Goal: Task Accomplishment & Management: Use online tool/utility

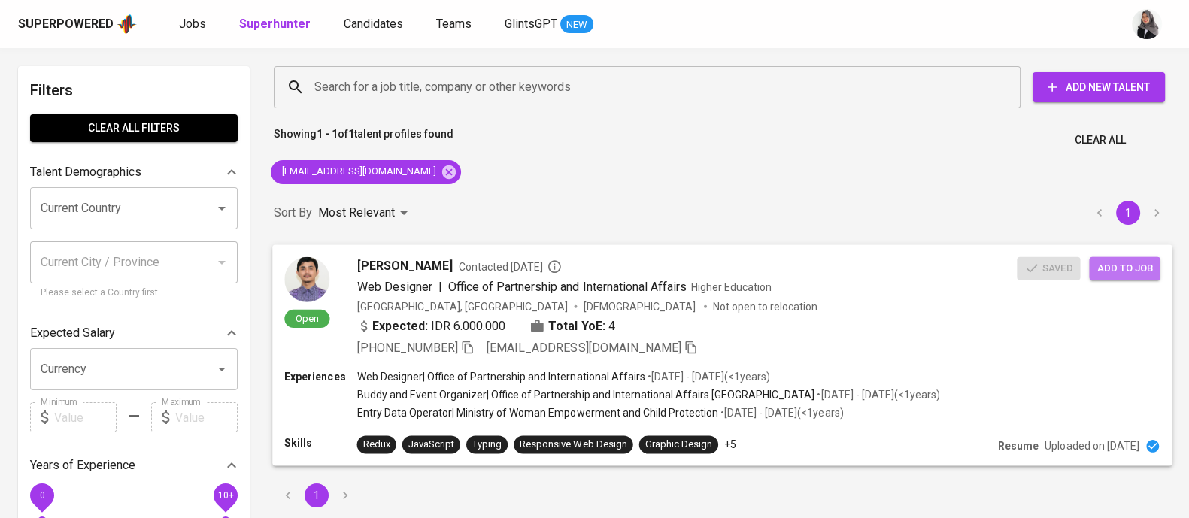
click at [1132, 271] on span "Add to job" at bounding box center [1124, 267] width 56 height 17
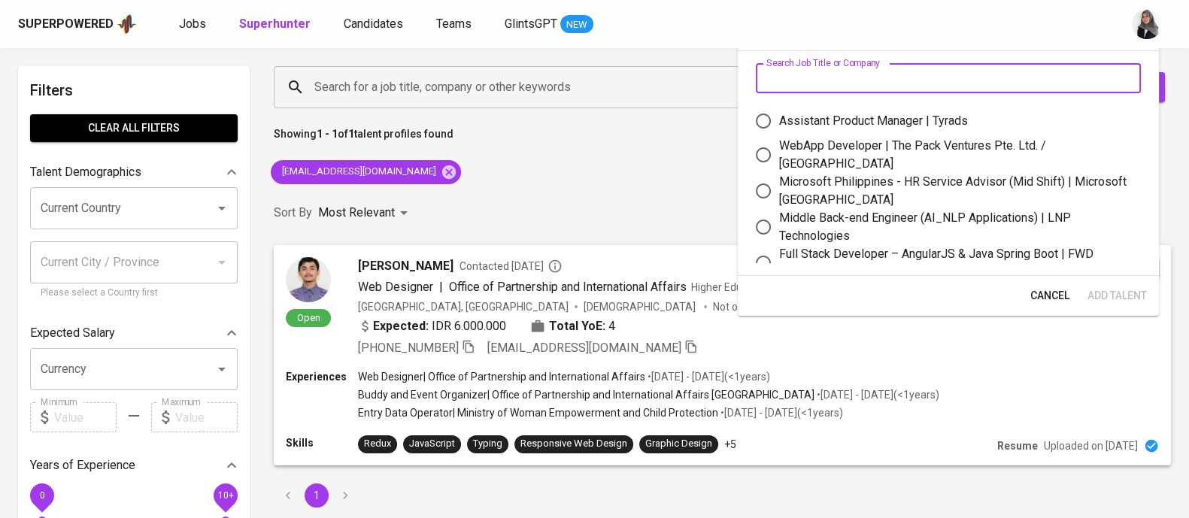
click at [859, 82] on input "text" at bounding box center [948, 78] width 385 height 30
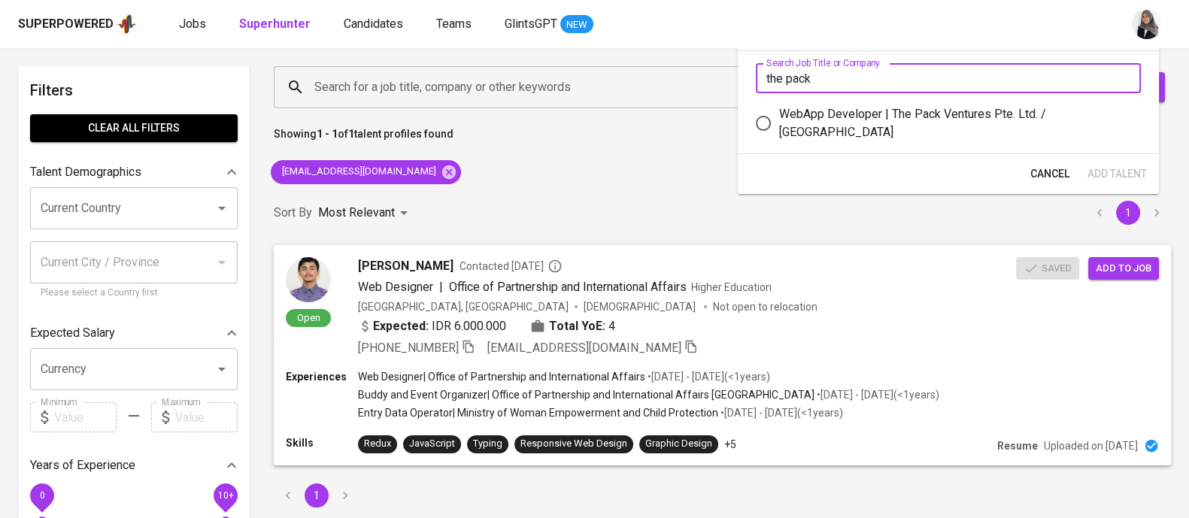
type input "the pack"
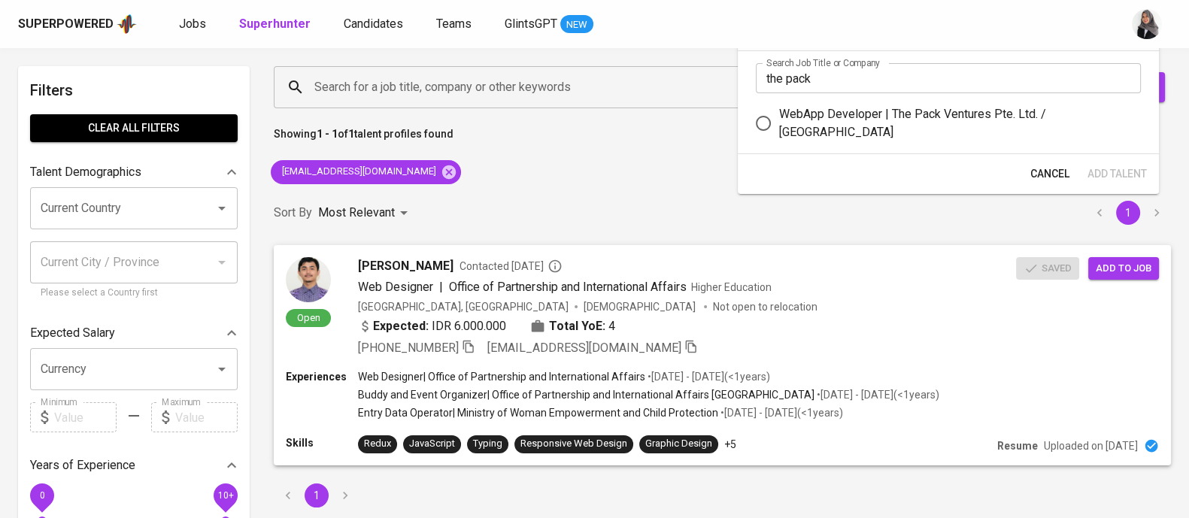
click at [916, 121] on div "WebApp Developer | The Pack Ventures Pte. Ltd. / [GEOGRAPHIC_DATA]" at bounding box center [954, 123] width 350 height 36
click at [779, 121] on input "WebApp Developer | The Pack Ventures Pte. Ltd. / [GEOGRAPHIC_DATA]" at bounding box center [764, 124] width 32 height 32
radio input "true"
click at [1139, 173] on span "Add Talent" at bounding box center [1116, 174] width 59 height 19
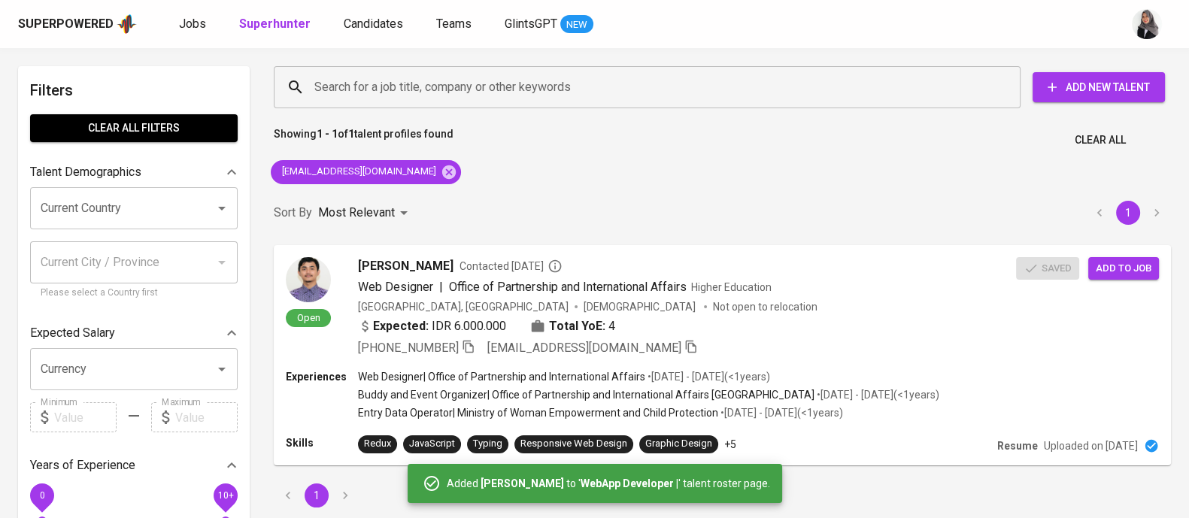
click at [1098, 19] on div "Superpowered Jobs Superhunter Candidates Teams GlintsGPT NEW" at bounding box center [570, 24] width 1105 height 23
click at [442, 168] on icon at bounding box center [449, 172] width 14 height 14
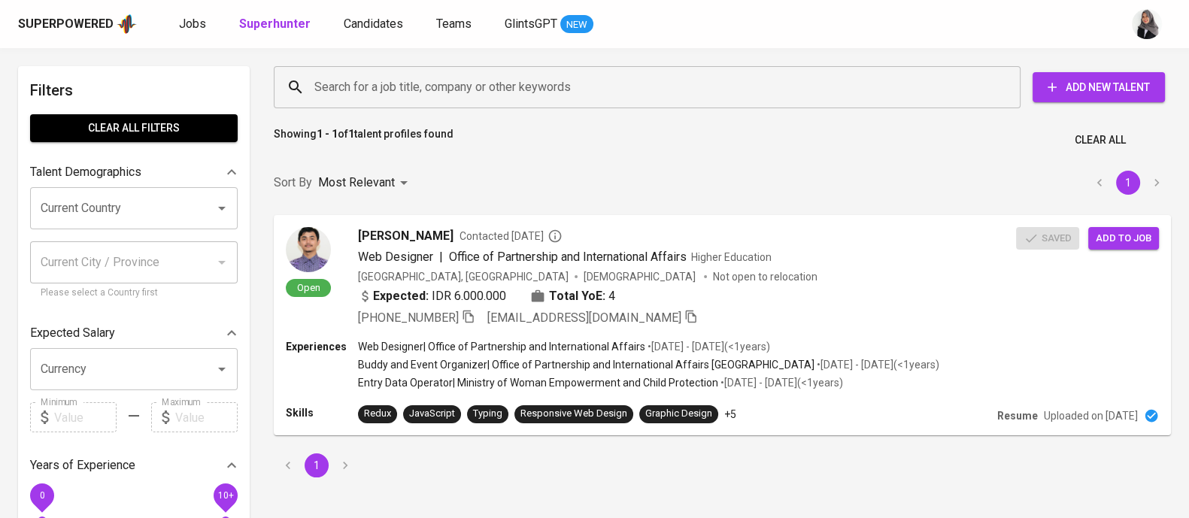
click at [415, 91] on input "Search for a job title, company or other keywords" at bounding box center [651, 87] width 681 height 29
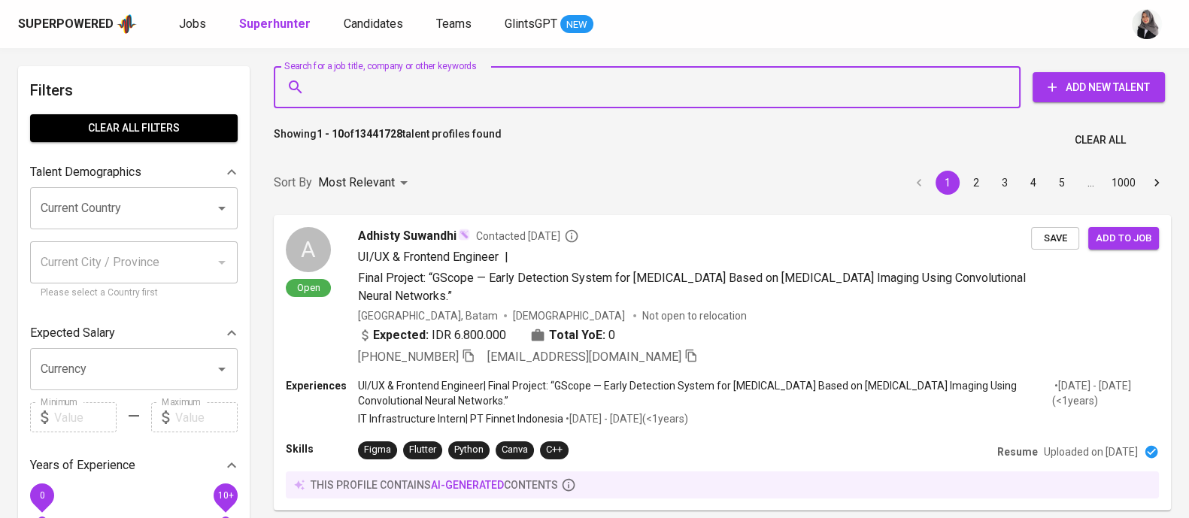
paste input "ail: [EMAIL_ADDRESS][DOMAIN_NAME]"
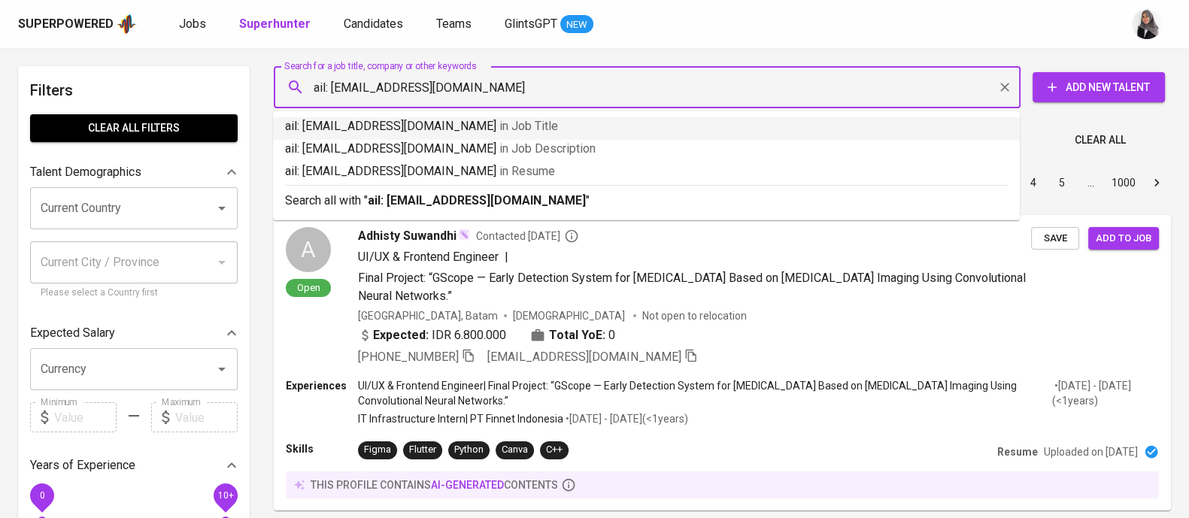
click at [332, 88] on input "ail: [EMAIL_ADDRESS][DOMAIN_NAME]" at bounding box center [651, 87] width 681 height 29
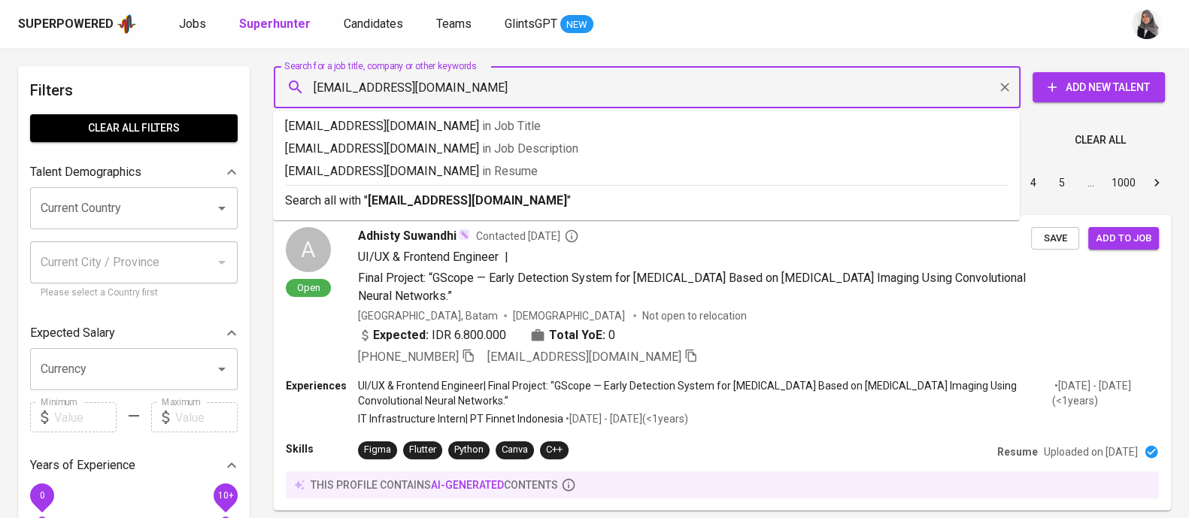
type input "[EMAIL_ADDRESS][DOMAIN_NAME]"
click at [649, 202] on p "Search all with " [EMAIL_ADDRESS][DOMAIN_NAME] "" at bounding box center [646, 201] width 723 height 18
click at [649, 202] on div "Sort By Most Relevant MOST_RELEVANT 1 2 3 4 5 … 1000" at bounding box center [722, 183] width 915 height 46
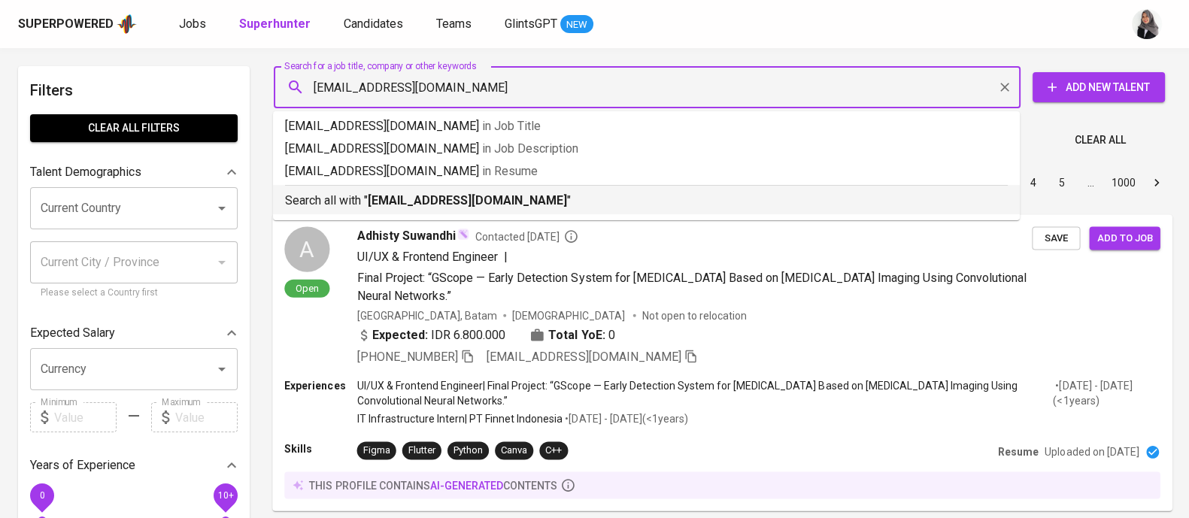
click at [669, 203] on div "Sort By Most Relevant MOST_RELEVANT 1 2 3 4 5 … 1000" at bounding box center [722, 183] width 915 height 46
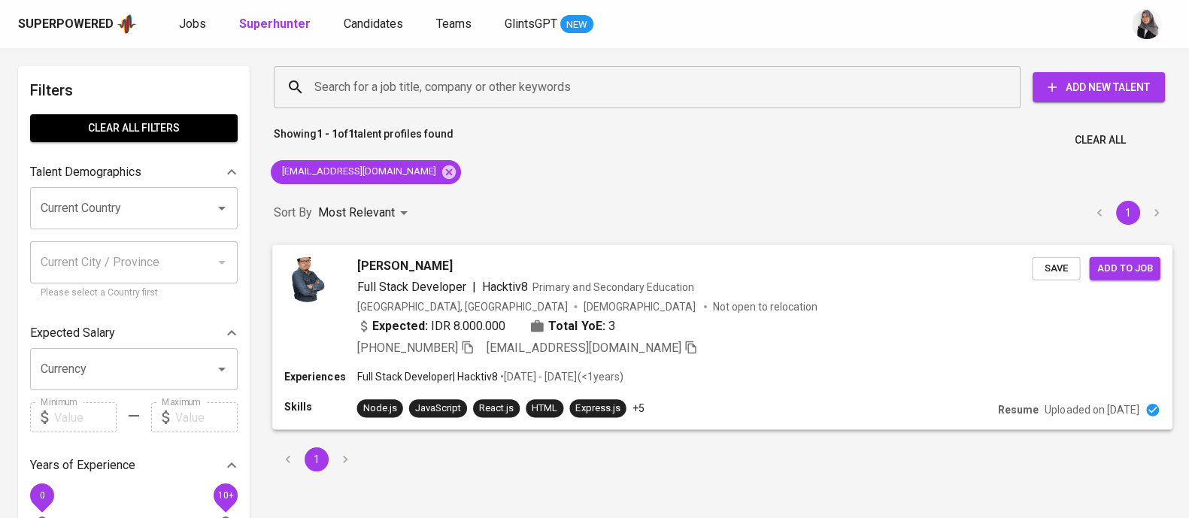
click at [864, 339] on div "[PHONE_NUMBER] [EMAIL_ADDRESS][DOMAIN_NAME]" at bounding box center [694, 348] width 675 height 18
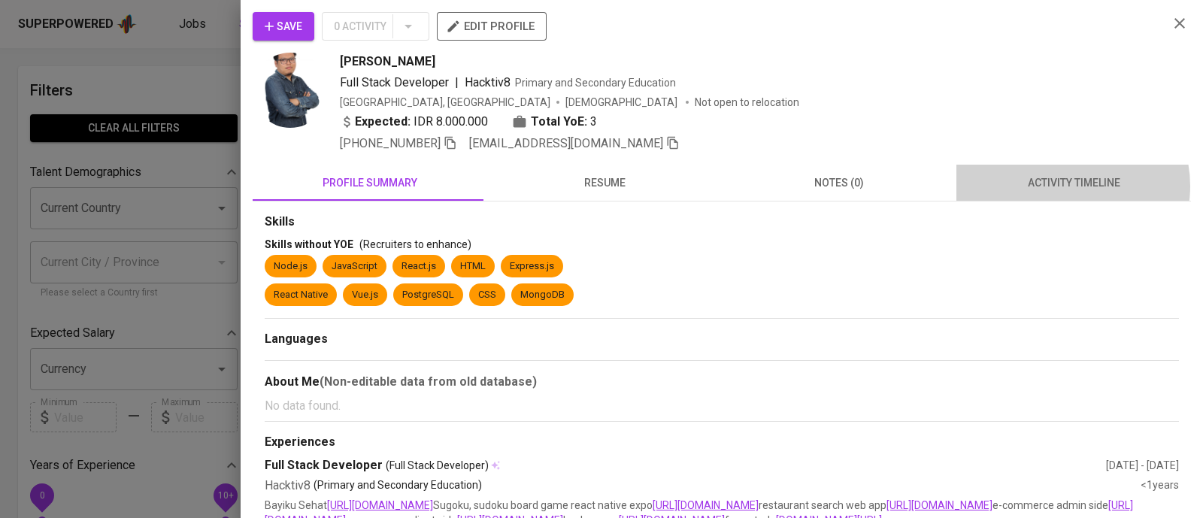
click at [1053, 186] on span "activity timeline" at bounding box center [1074, 183] width 217 height 19
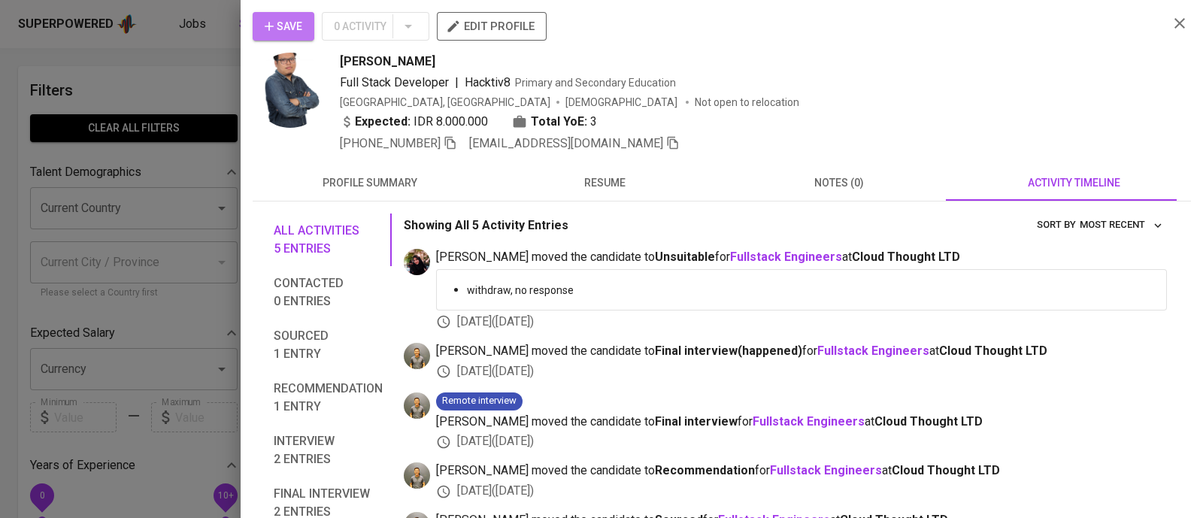
click at [283, 20] on span "Save" at bounding box center [284, 26] width 38 height 19
click at [1171, 26] on icon "button" at bounding box center [1180, 23] width 18 height 18
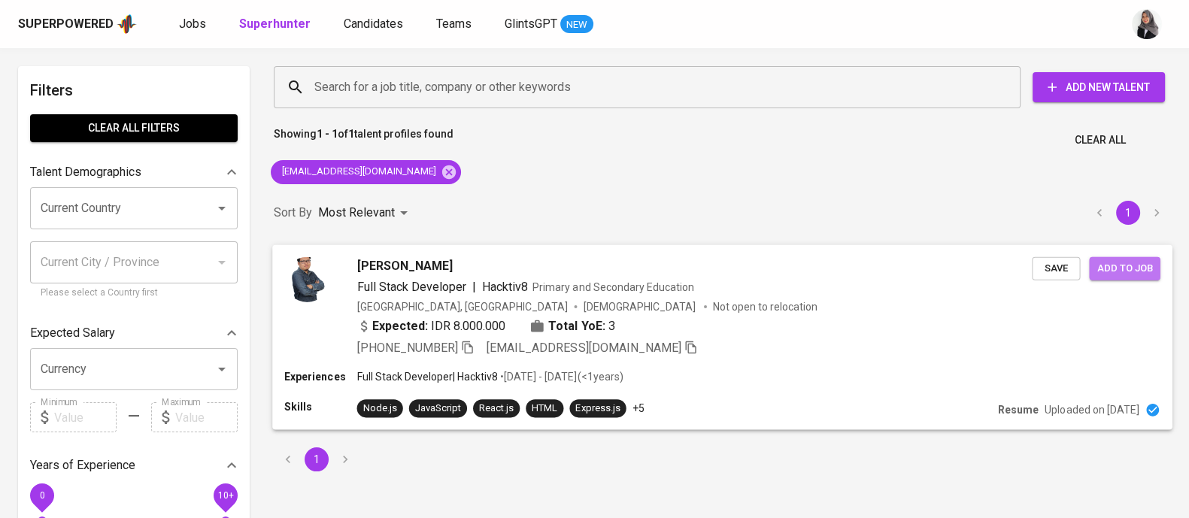
click at [1141, 278] on button "Add to job" at bounding box center [1124, 267] width 71 height 23
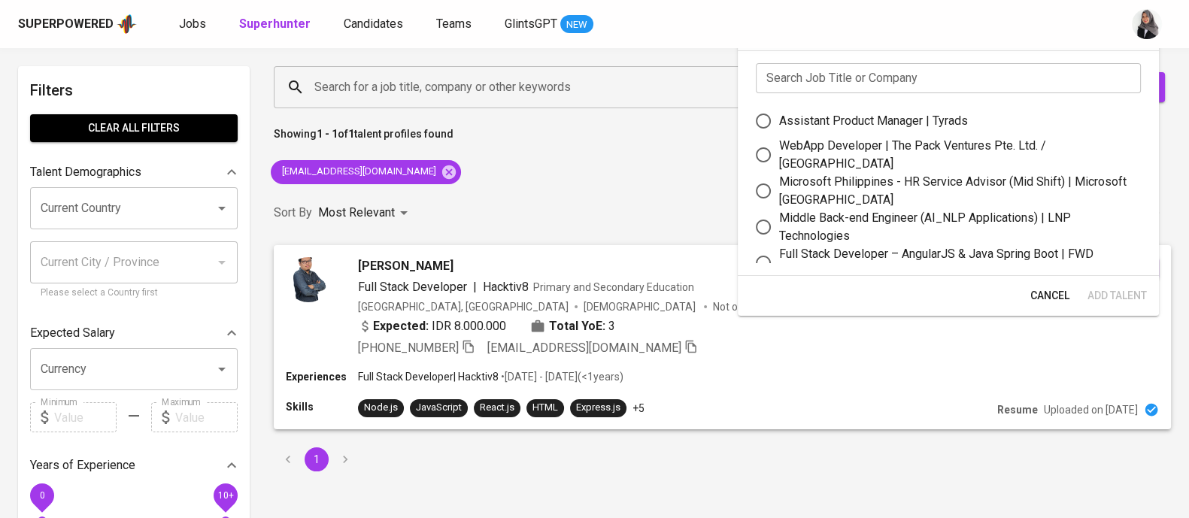
click at [865, 150] on div "WebApp Developer | The Pack Ventures Pte. Ltd. / [GEOGRAPHIC_DATA]" at bounding box center [954, 155] width 350 height 36
click at [779, 150] on input "WebApp Developer | The Pack Ventures Pte. Ltd. / [GEOGRAPHIC_DATA]" at bounding box center [764, 155] width 32 height 32
radio input "true"
click at [1117, 285] on button "Add Talent" at bounding box center [1116, 296] width 71 height 28
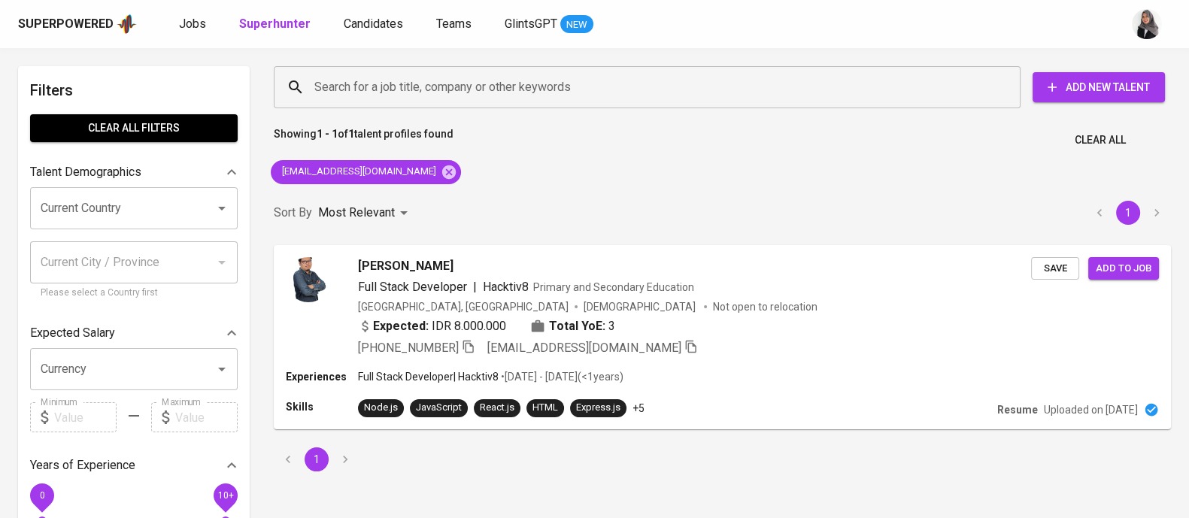
click at [850, 35] on div "Superpowered Jobs Superhunter Candidates Teams GlintsGPT NEW" at bounding box center [594, 24] width 1189 height 48
click at [442, 171] on icon at bounding box center [449, 172] width 14 height 14
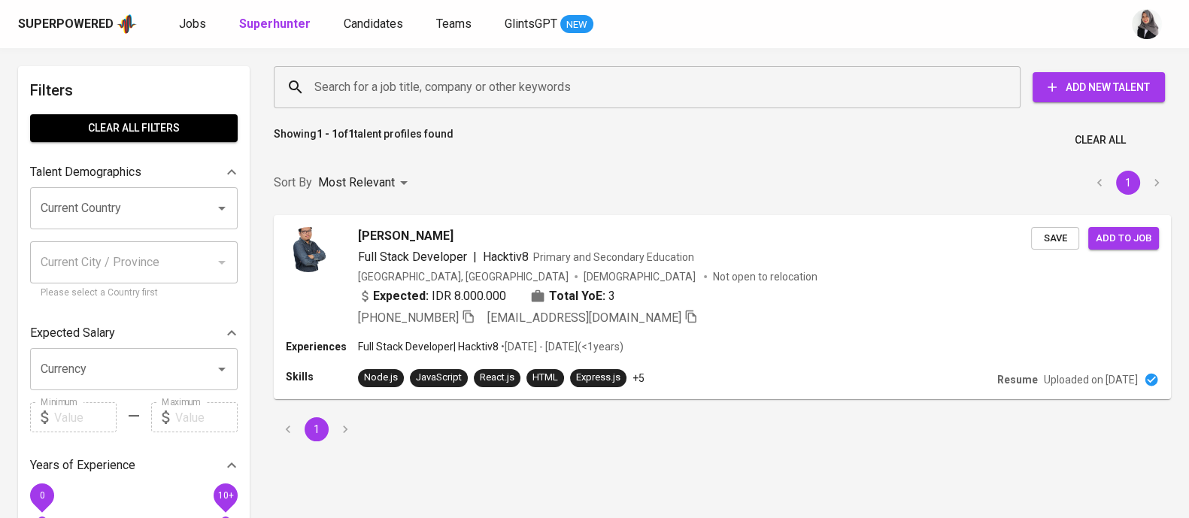
click at [426, 95] on input "Search for a job title, company or other keywords" at bounding box center [651, 87] width 681 height 29
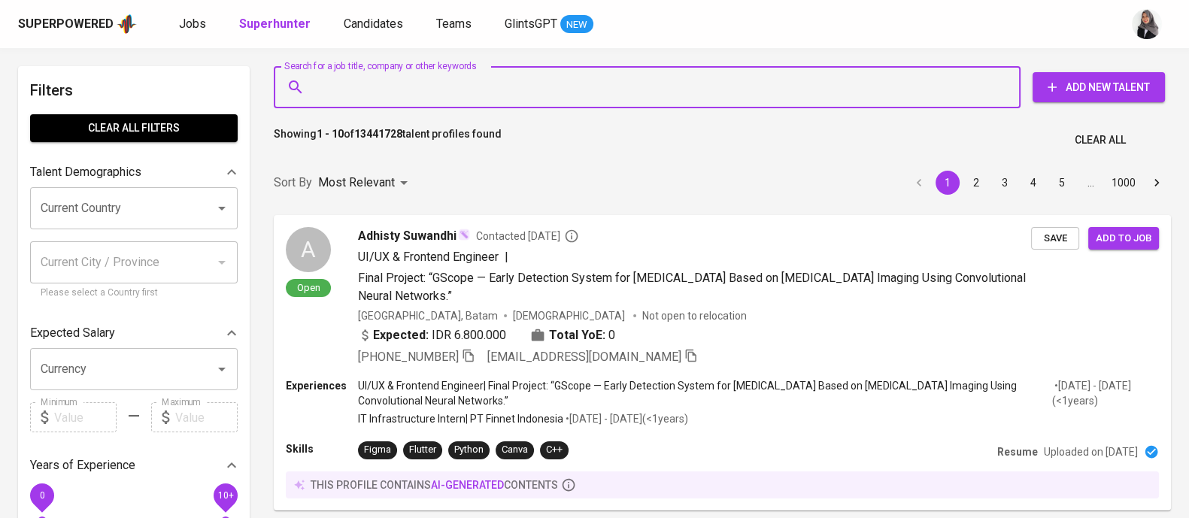
paste input "[EMAIL_ADDRESS][DOMAIN_NAME]"
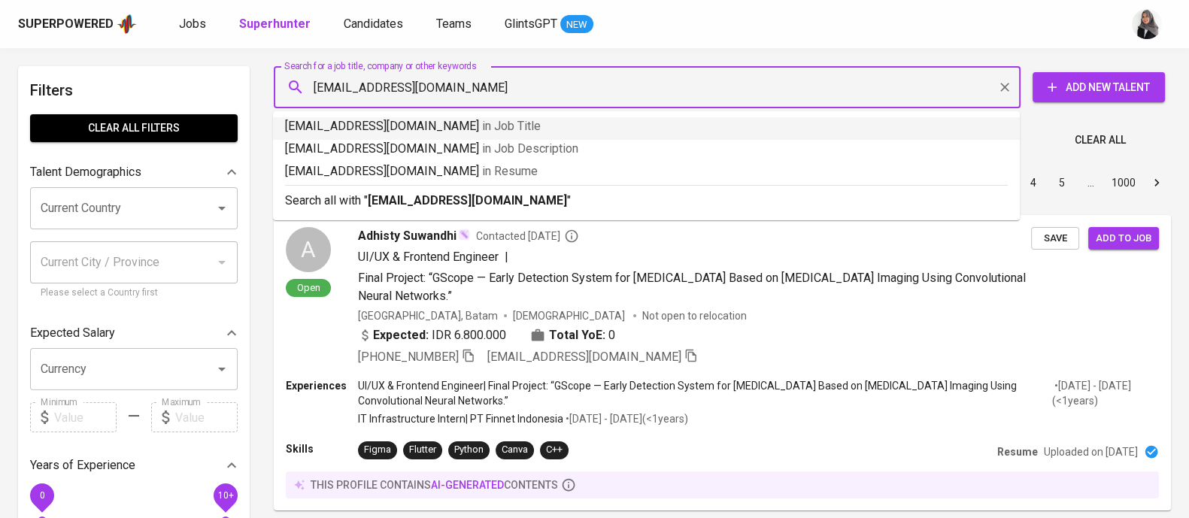
type input "[EMAIL_ADDRESS][DOMAIN_NAME]"
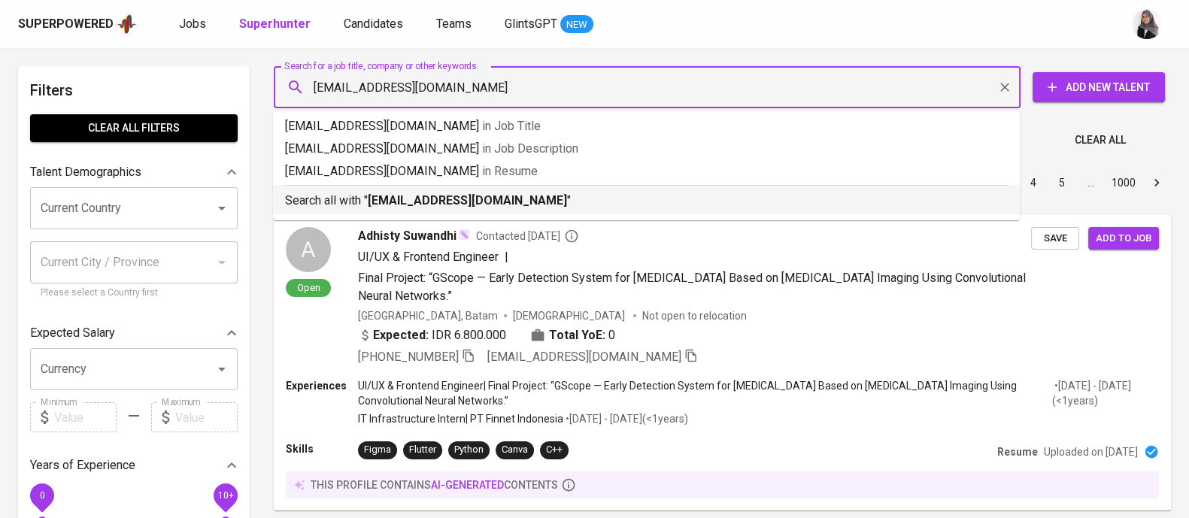
click at [595, 196] on p "Search all with " [EMAIL_ADDRESS][DOMAIN_NAME] "" at bounding box center [646, 201] width 723 height 18
click at [595, 196] on div "Sort By Most Relevant MOST_RELEVANT 1 2 3 4 5 … 1000" at bounding box center [722, 183] width 915 height 46
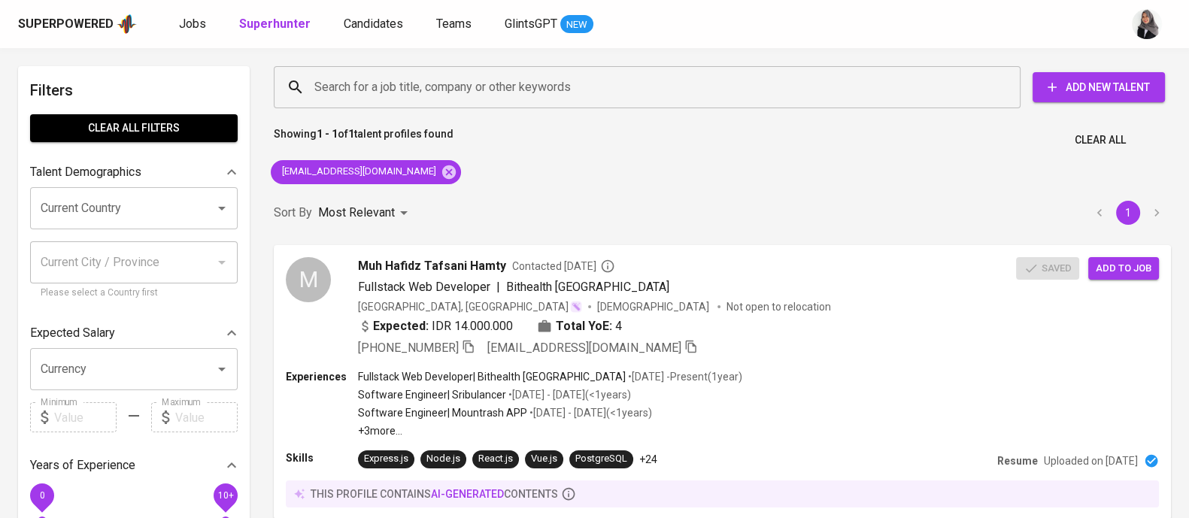
click at [817, 178] on div "Search for a job title, company or other keywords Search for a job title, compa…" at bounding box center [722, 314] width 915 height 514
click at [783, 353] on div "[PHONE_NUMBER] [EMAIL_ADDRESS][DOMAIN_NAME]" at bounding box center [687, 347] width 660 height 18
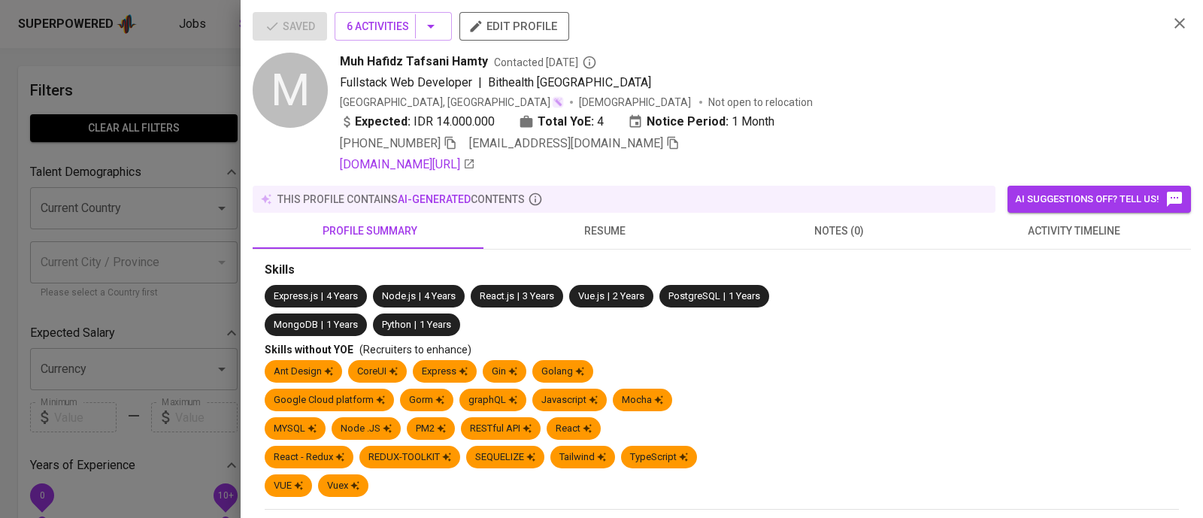
click at [1075, 231] on span "activity timeline" at bounding box center [1074, 231] width 217 height 19
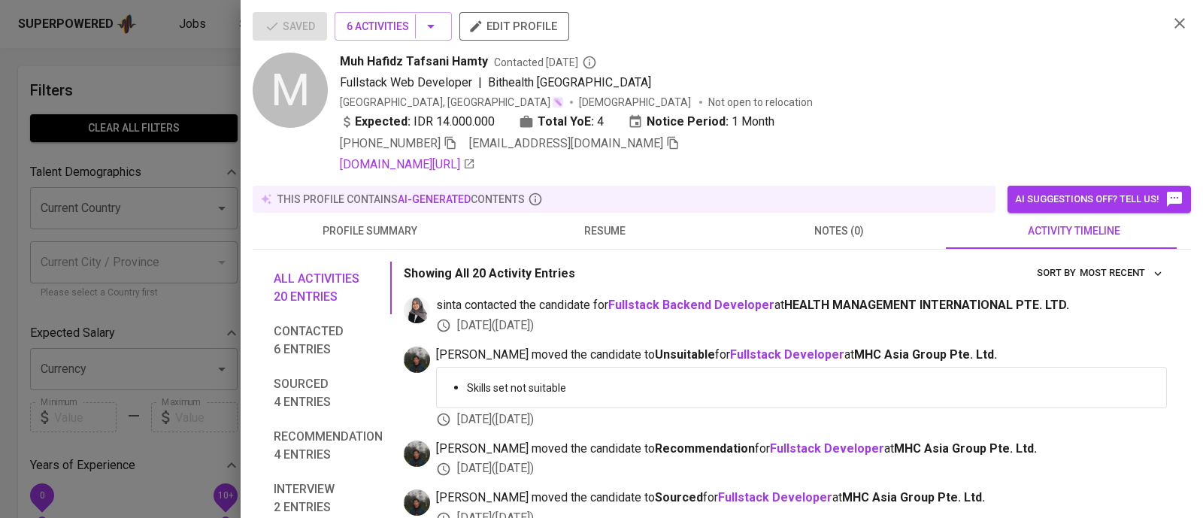
click at [1171, 19] on icon "button" at bounding box center [1180, 23] width 18 height 18
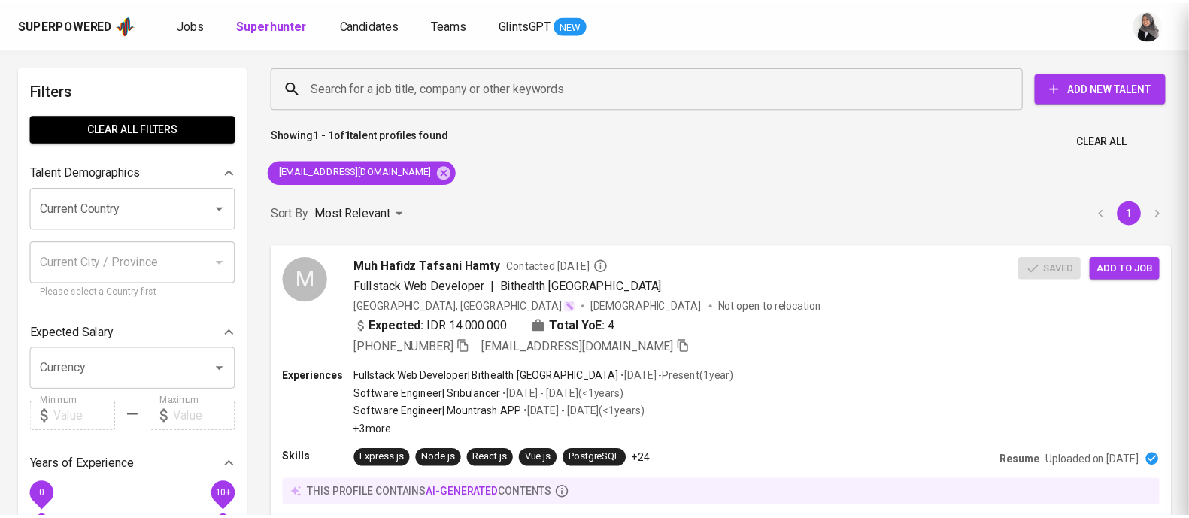
scroll to position [1, 0]
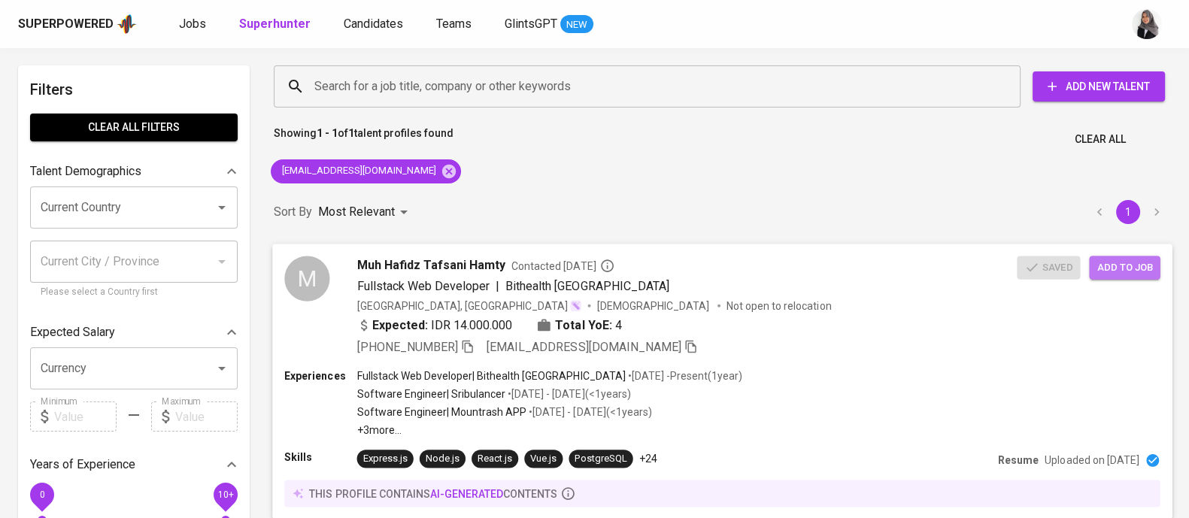
click at [1121, 265] on span "Add to job" at bounding box center [1124, 267] width 56 height 17
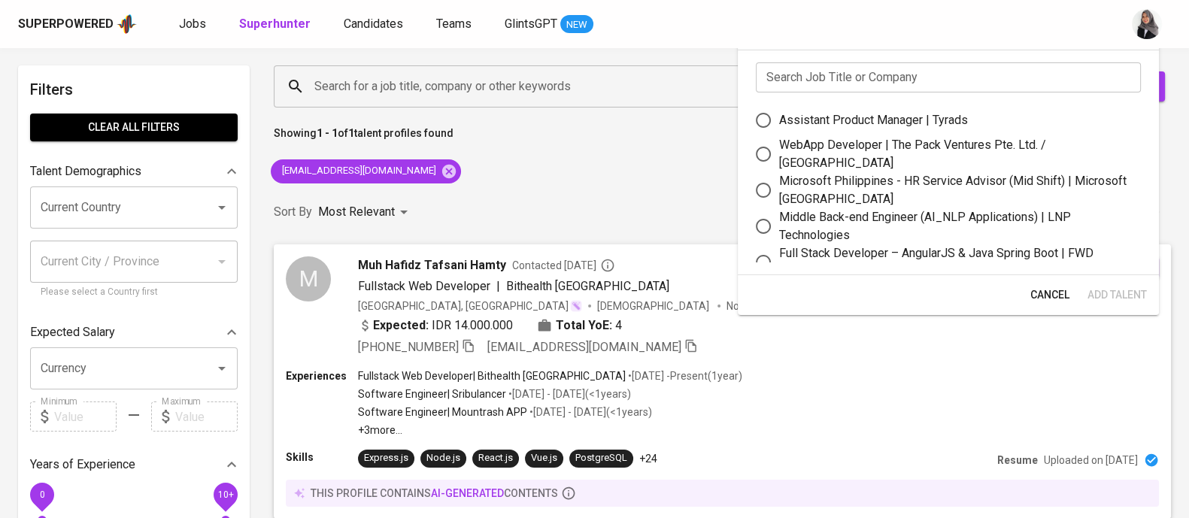
click at [879, 149] on div "WebApp Developer | The Pack Ventures Pte. Ltd. / [GEOGRAPHIC_DATA]" at bounding box center [954, 154] width 350 height 36
click at [779, 149] on input "WebApp Developer | The Pack Ventures Pte. Ltd. / [GEOGRAPHIC_DATA]" at bounding box center [764, 154] width 32 height 32
radio input "true"
click at [1105, 289] on span "Add Talent" at bounding box center [1116, 295] width 59 height 19
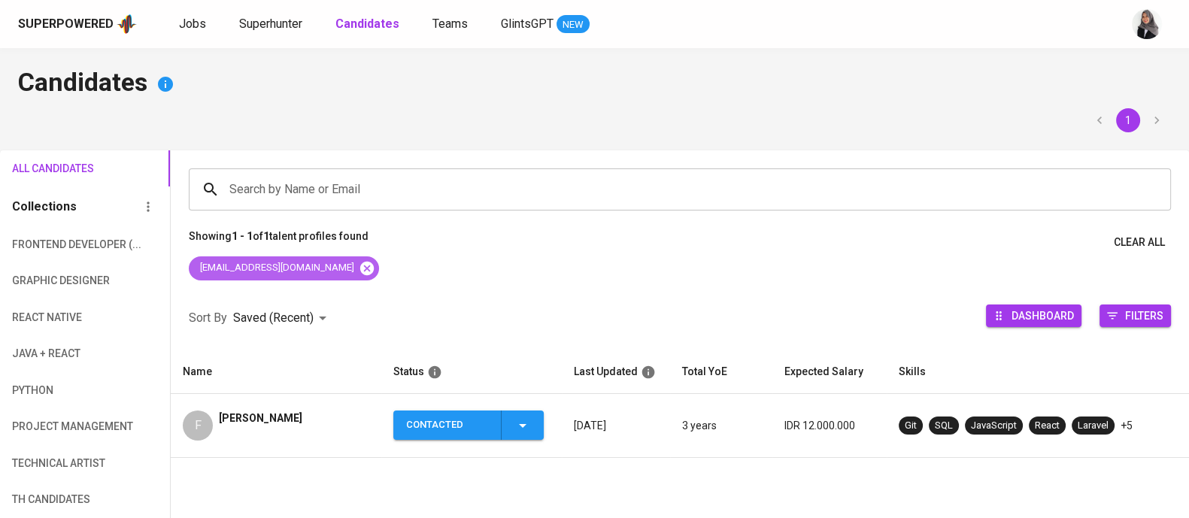
click at [360, 267] on icon at bounding box center [367, 268] width 14 height 14
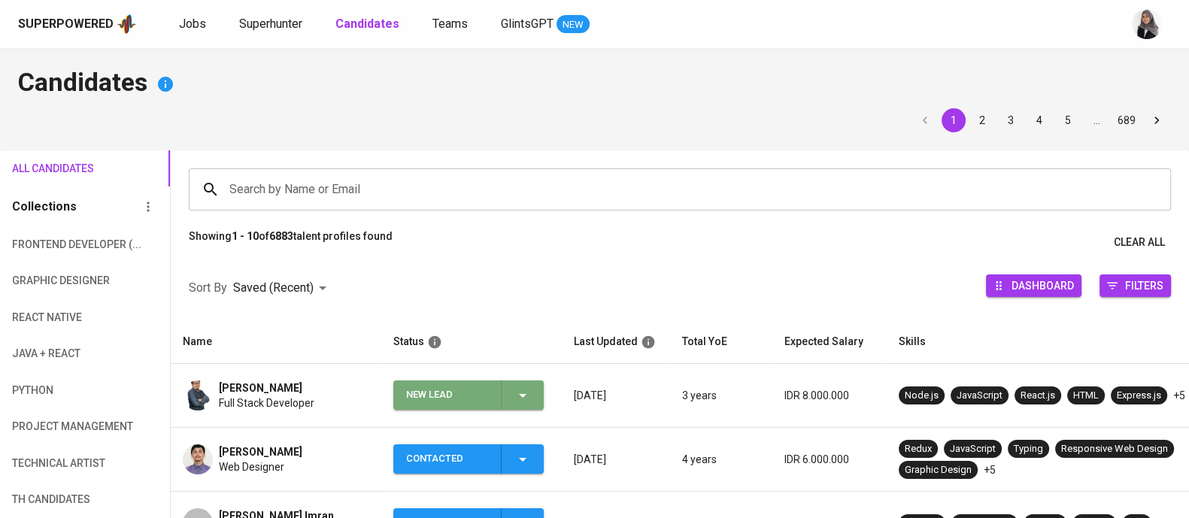
click at [523, 397] on icon "button" at bounding box center [523, 396] width 18 height 18
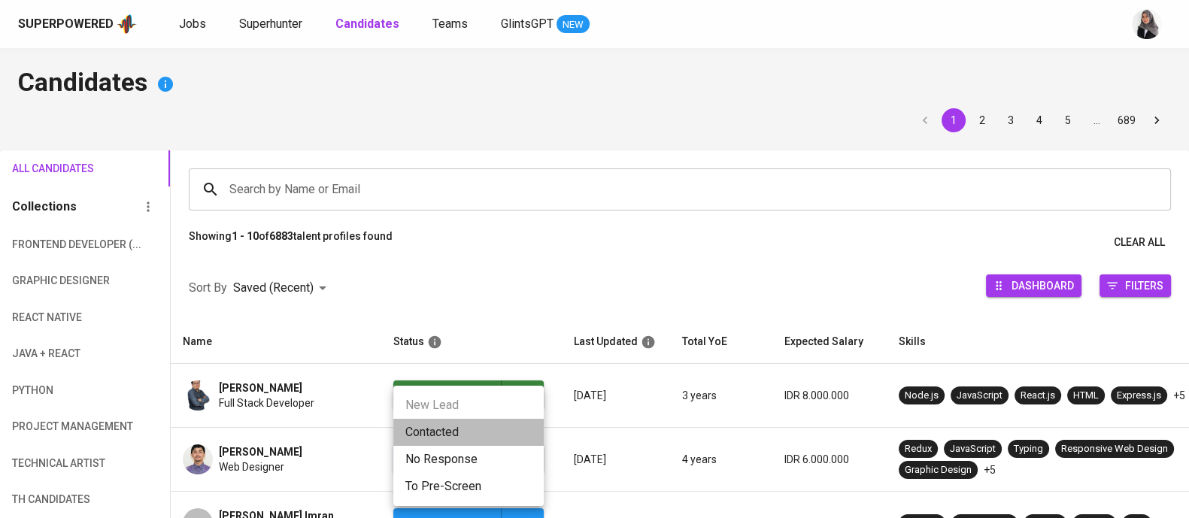
click at [478, 433] on li "Contacted" at bounding box center [468, 432] width 150 height 27
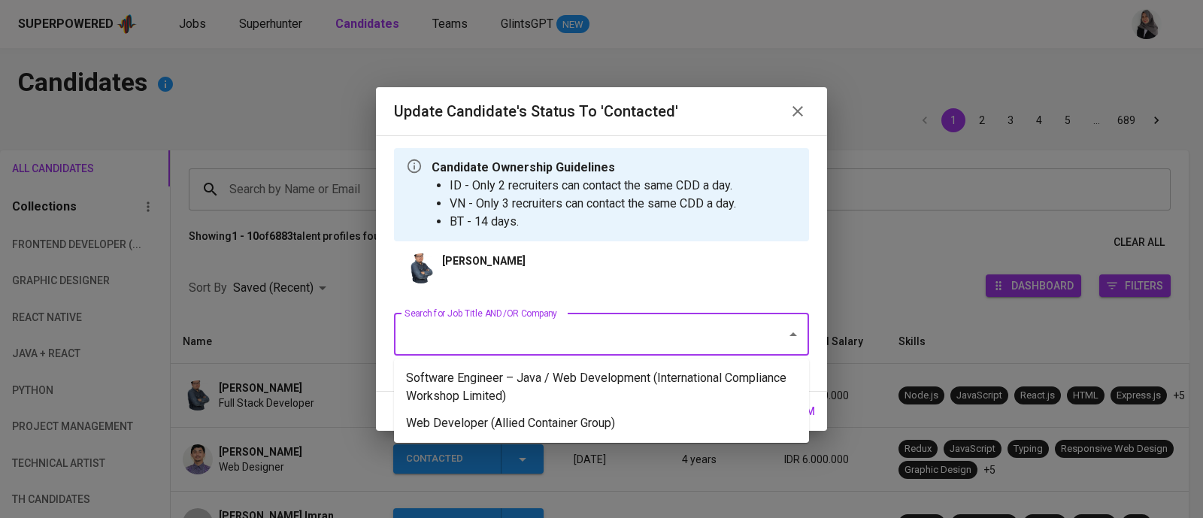
click at [628, 341] on input "Search for Job Title AND/OR Company" at bounding box center [580, 334] width 359 height 29
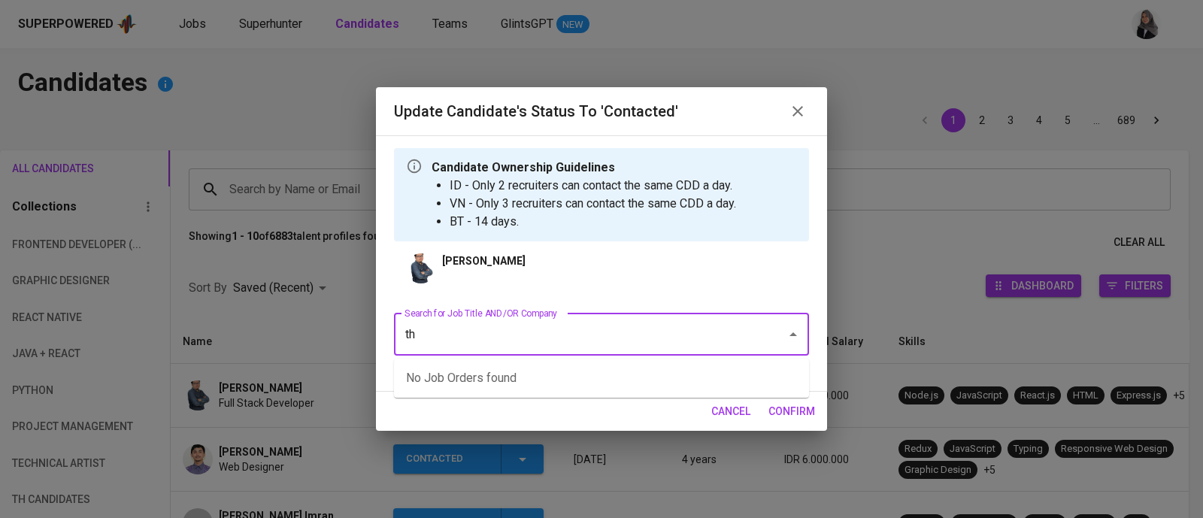
type input "t"
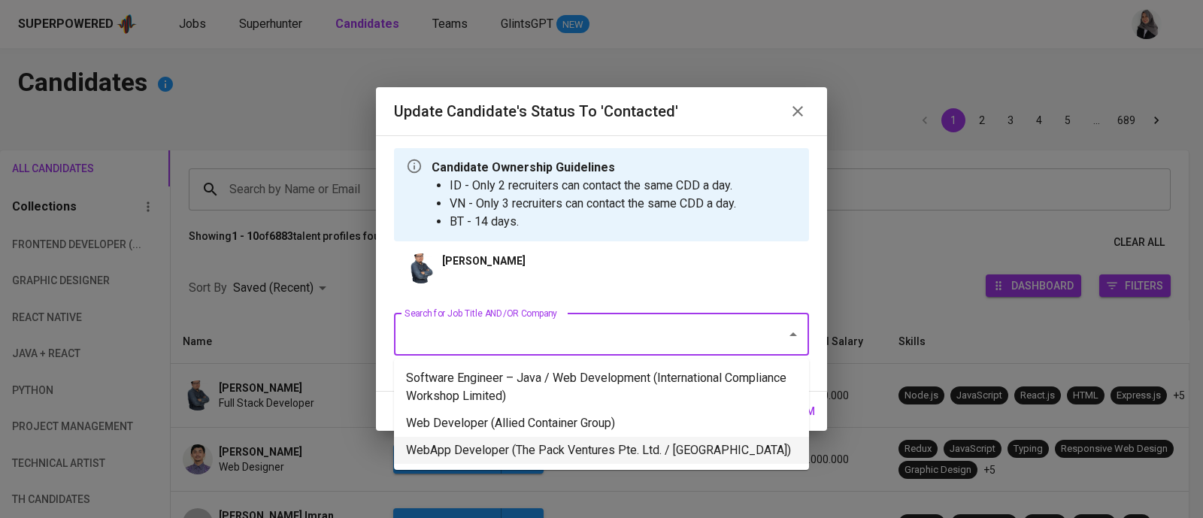
click at [566, 447] on li "WebApp Developer (The Pack Ventures Pte. Ltd. / Impcubate)" at bounding box center [601, 450] width 415 height 27
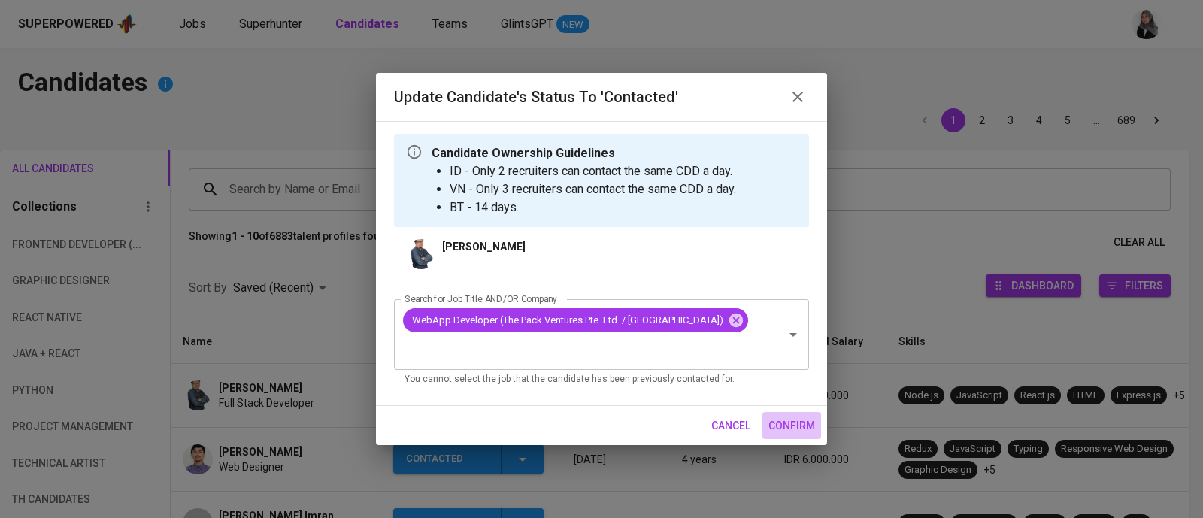
click at [797, 417] on span "confirm" at bounding box center [792, 426] width 47 height 19
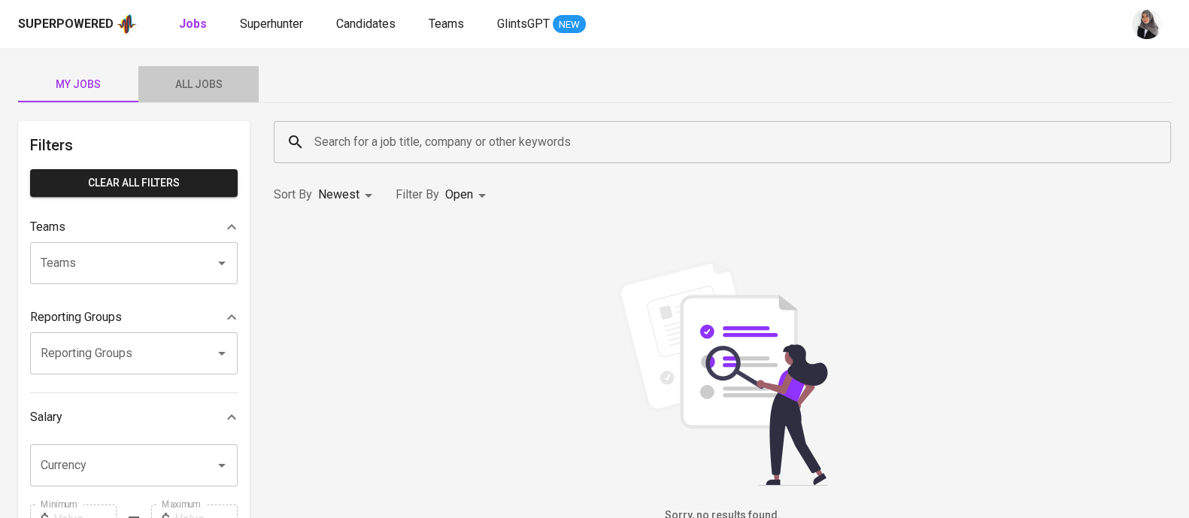
click at [190, 77] on span "All Jobs" at bounding box center [198, 84] width 102 height 19
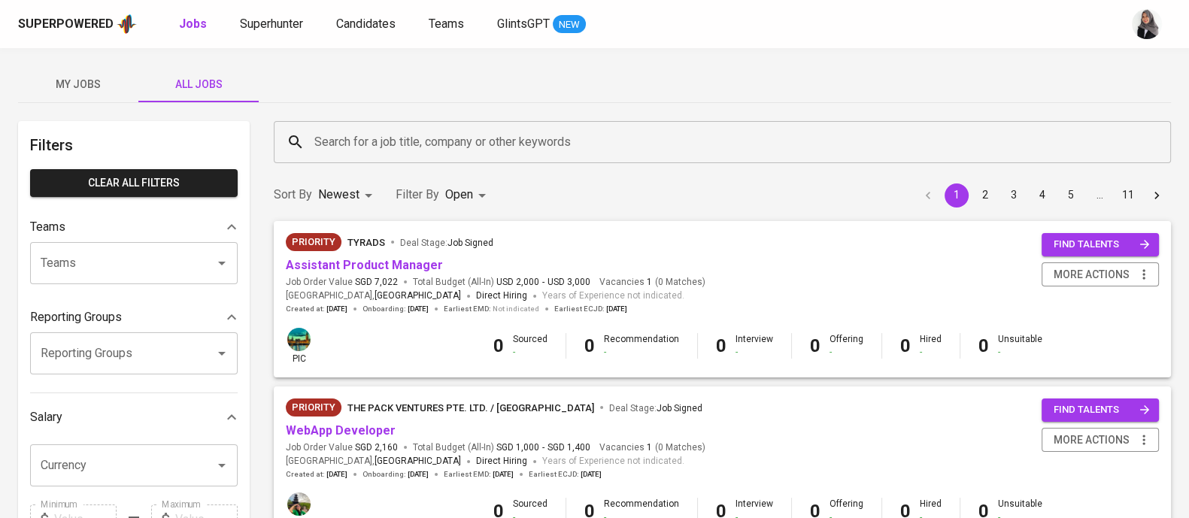
scroll to position [311, 0]
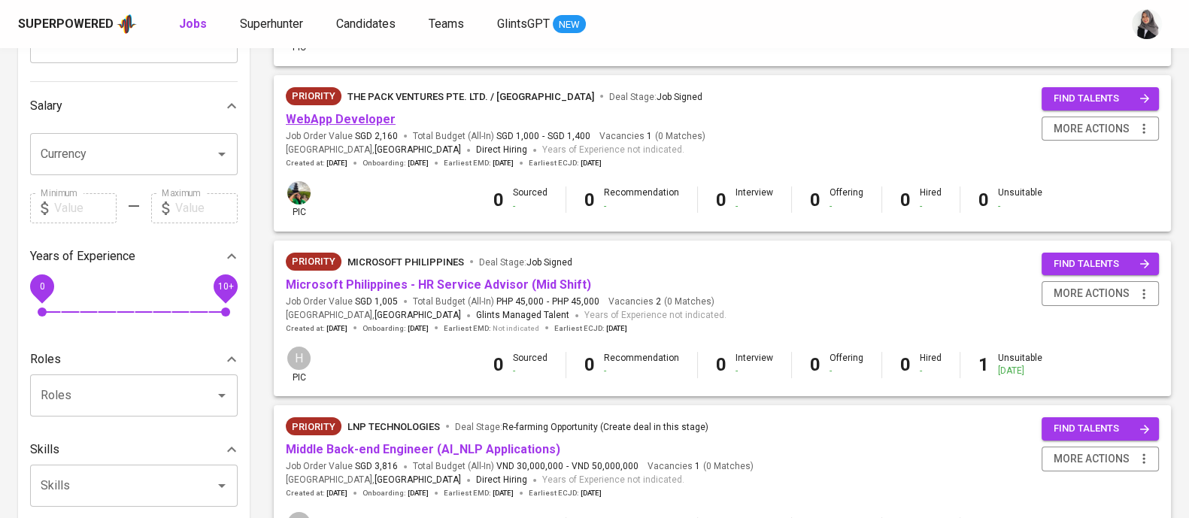
click at [334, 119] on link "WebApp Developer" at bounding box center [341, 119] width 110 height 14
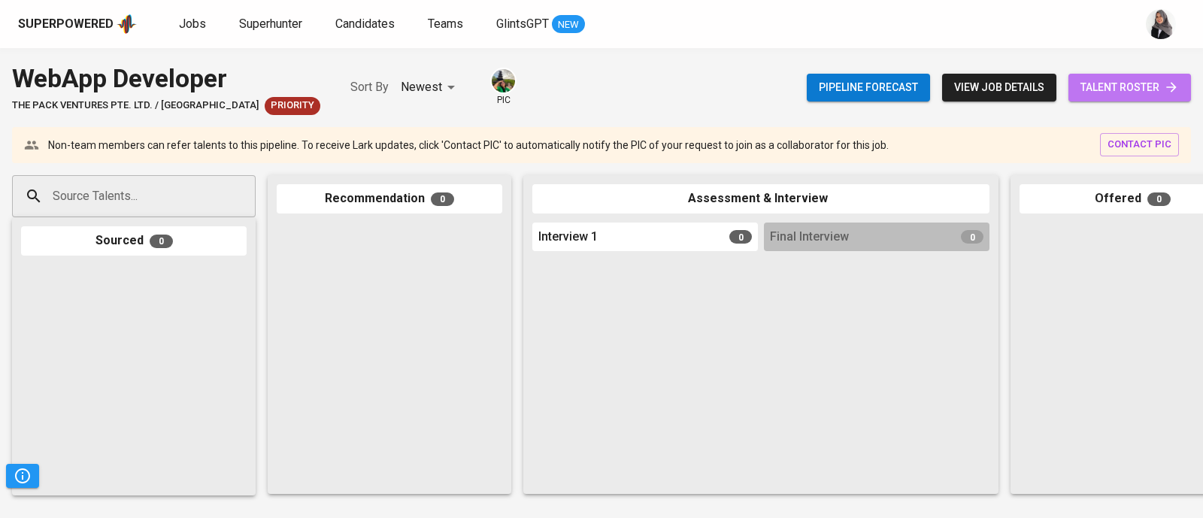
click at [1124, 84] on span "talent roster" at bounding box center [1130, 87] width 99 height 19
